Goal: Transaction & Acquisition: Book appointment/travel/reservation

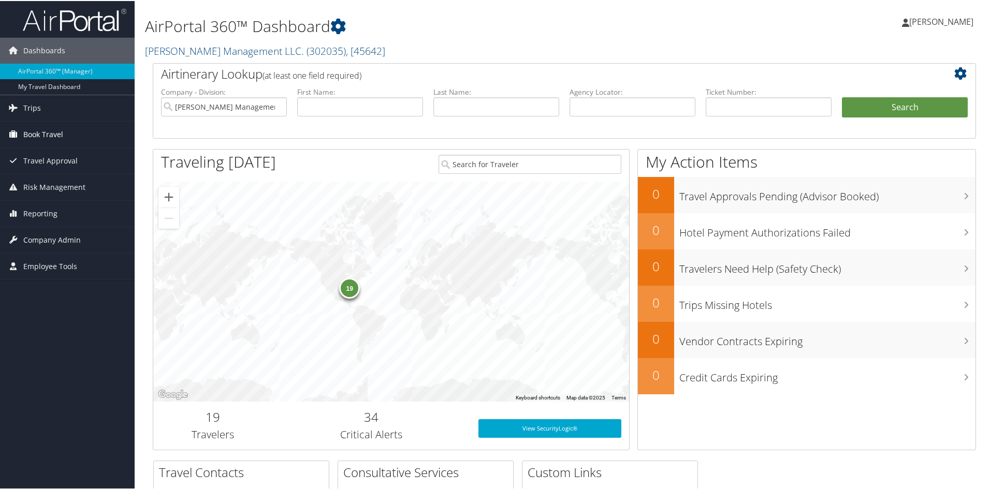
click at [38, 134] on span "Book Travel" at bounding box center [43, 134] width 40 height 26
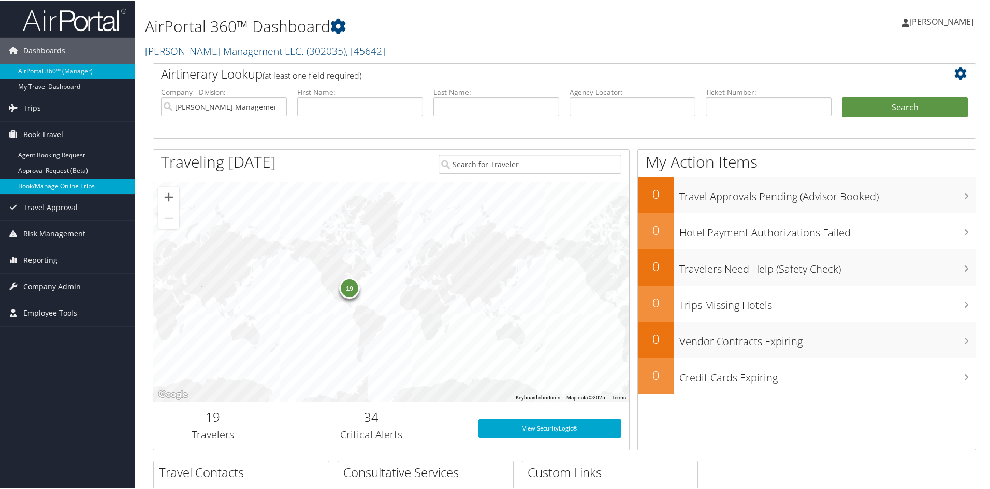
click at [47, 189] on link "Book/Manage Online Trips" at bounding box center [67, 186] width 135 height 16
